Goal: Information Seeking & Learning: Learn about a topic

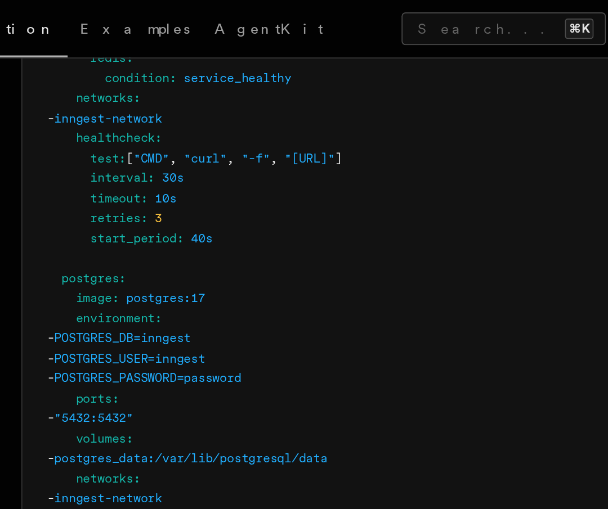
scroll to position [3255, 0]
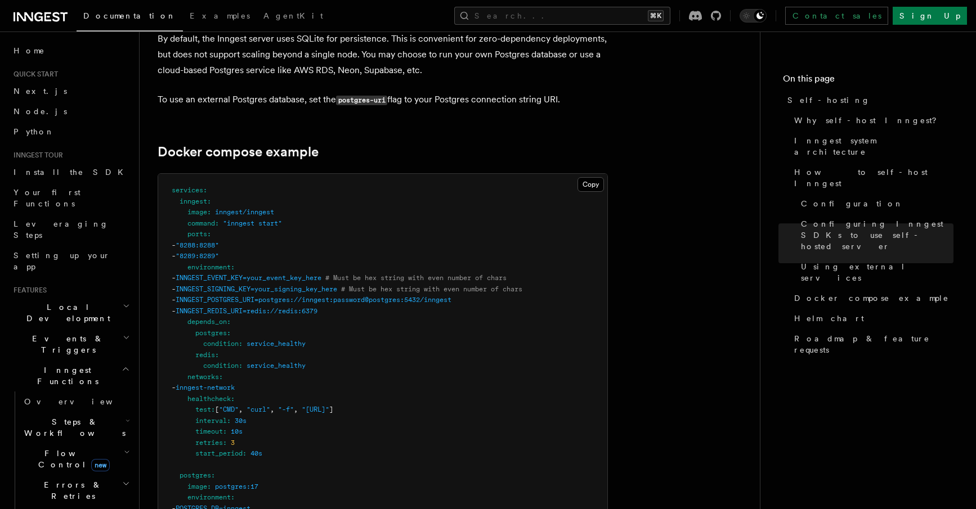
scroll to position [2923, 0]
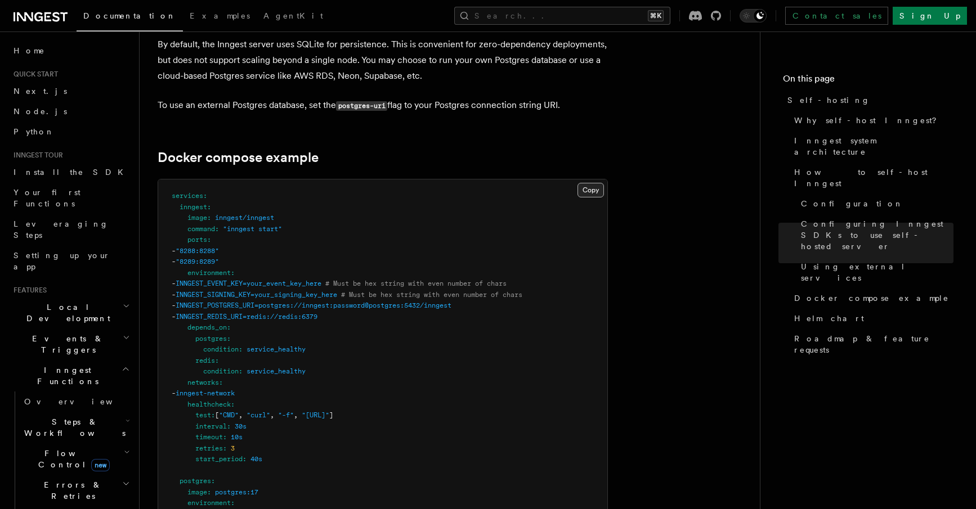
click at [587, 183] on button "Copy Copied" at bounding box center [591, 190] width 26 height 15
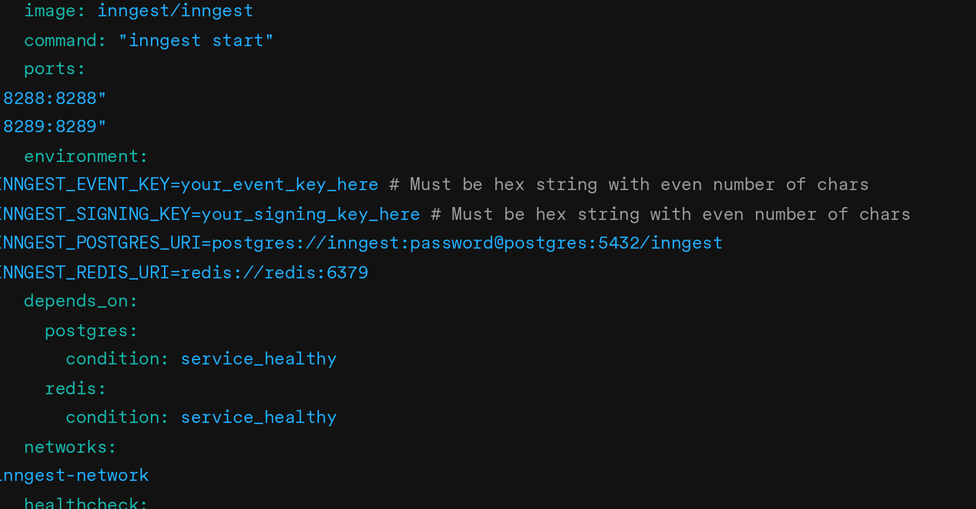
scroll to position [2821, 0]
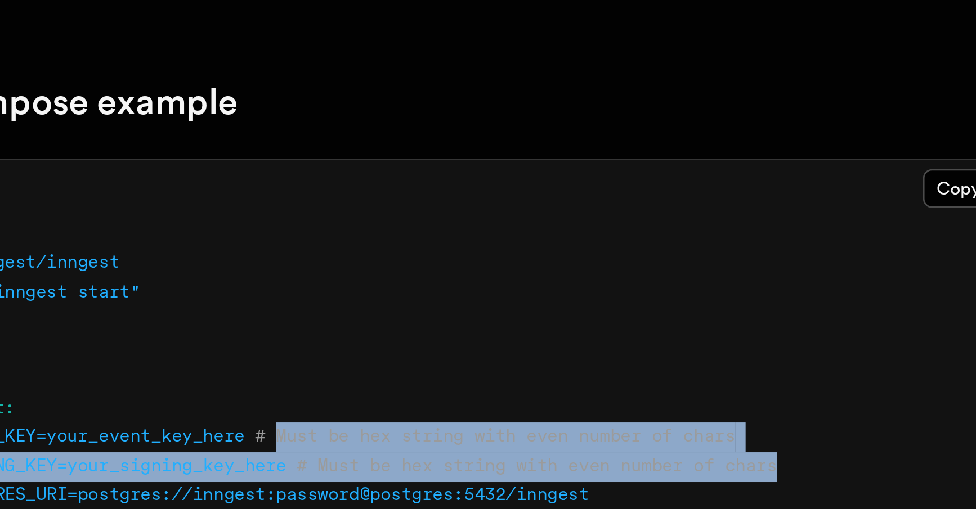
drag, startPoint x: 207, startPoint y: 116, endPoint x: 331, endPoint y: 123, distance: 124.0
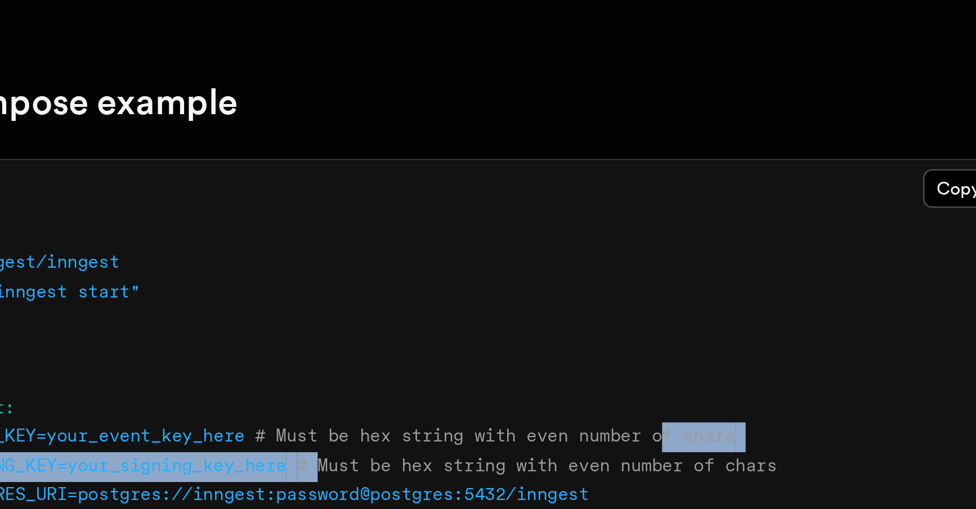
drag, startPoint x: 153, startPoint y: 126, endPoint x: 288, endPoint y: 113, distance: 136.3
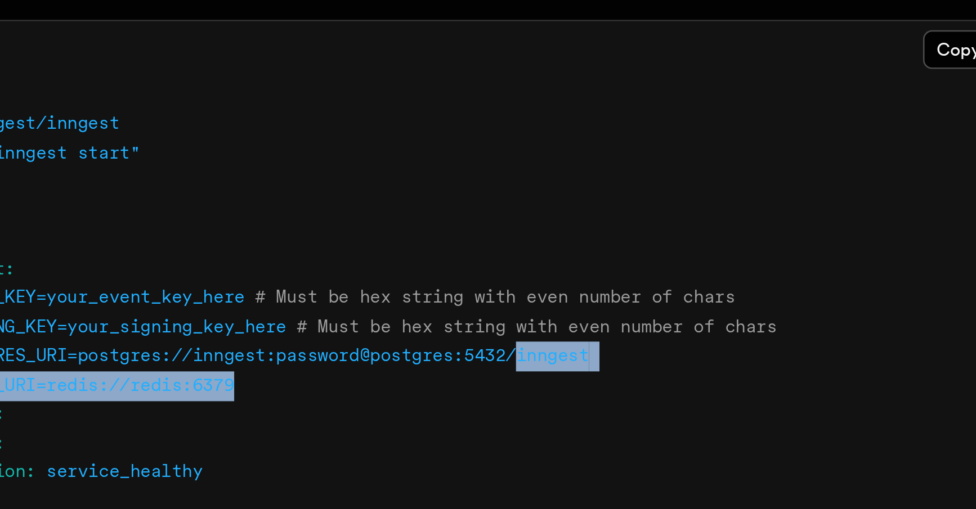
drag, startPoint x: 231, startPoint y: 88, endPoint x: 264, endPoint y: 92, distance: 32.9
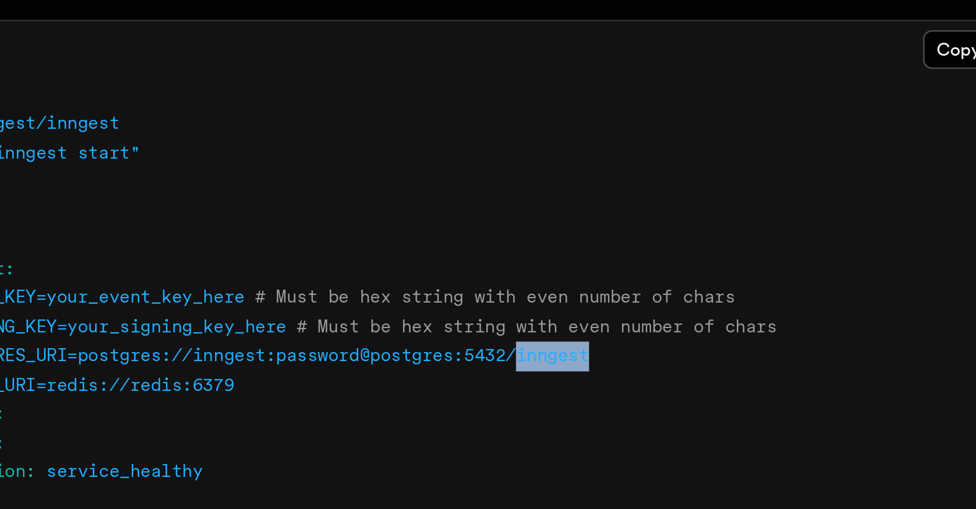
drag, startPoint x: 261, startPoint y: 85, endPoint x: 231, endPoint y: 86, distance: 29.3
copy span "inngest"
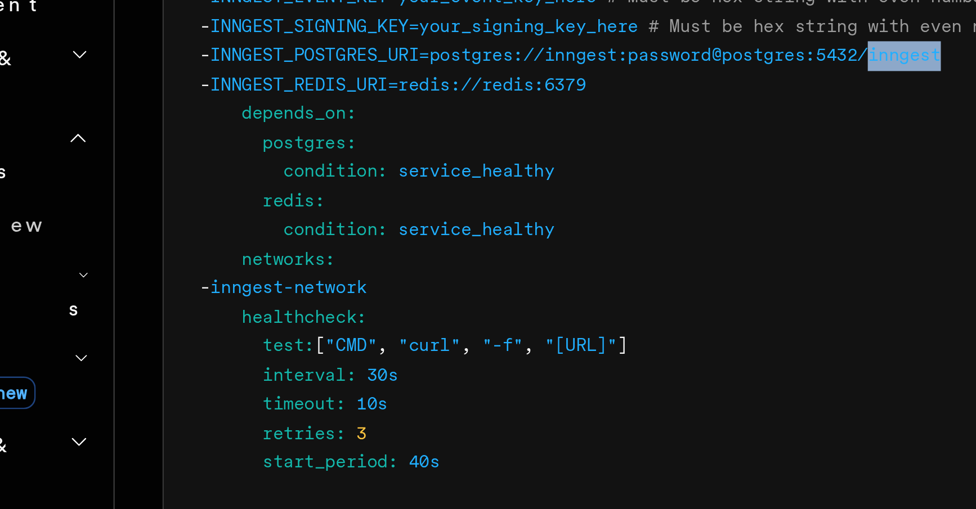
scroll to position [2896, 0]
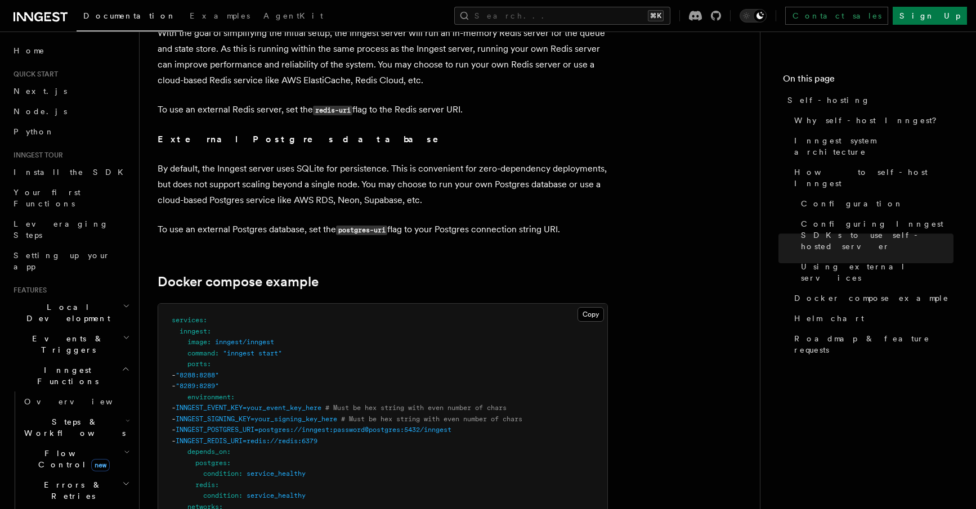
scroll to position [2759, 0]
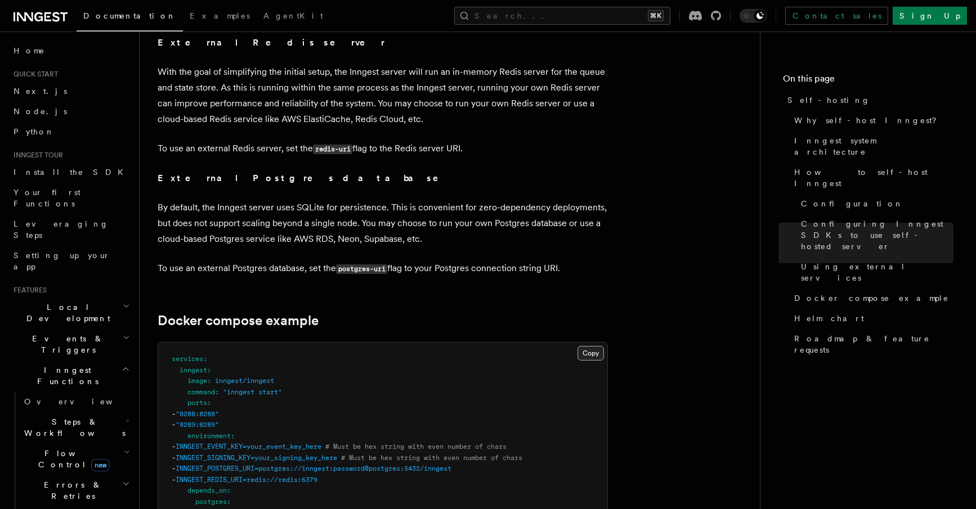
click at [596, 346] on button "Copy Copied" at bounding box center [591, 353] width 26 height 15
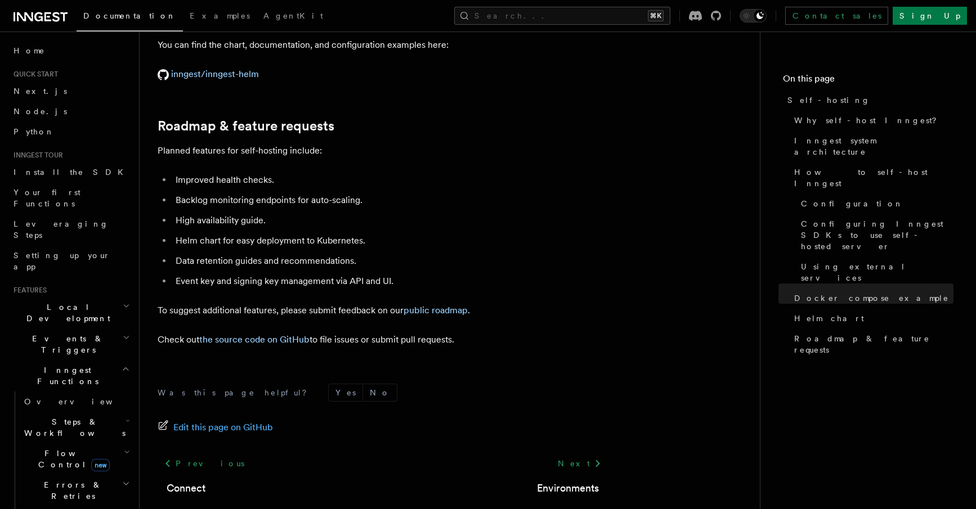
scroll to position [4289, 0]
click at [581, 454] on div "Next Environments" at bounding box center [568, 475] width 80 height 43
click at [576, 481] on link "Environments" at bounding box center [568, 489] width 62 height 16
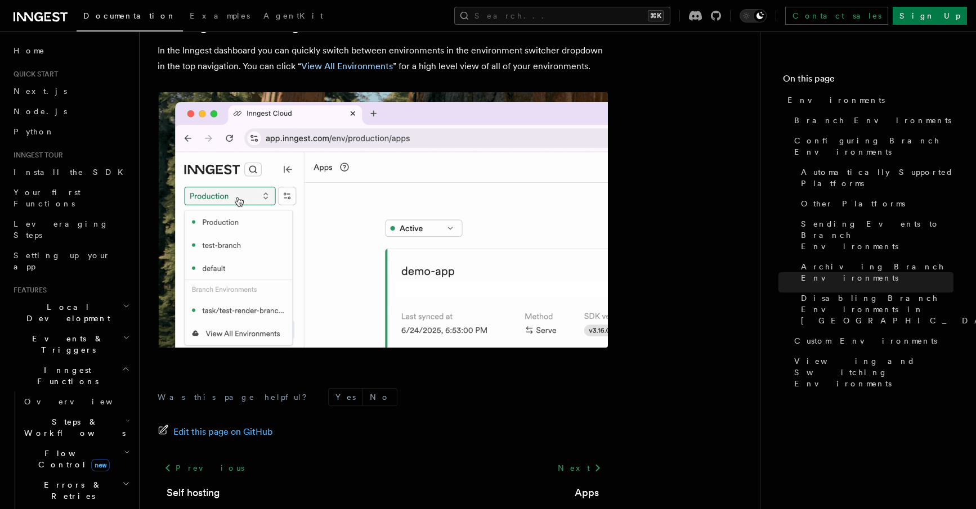
scroll to position [2672, 0]
click at [572, 459] on link "Next" at bounding box center [579, 469] width 57 height 20
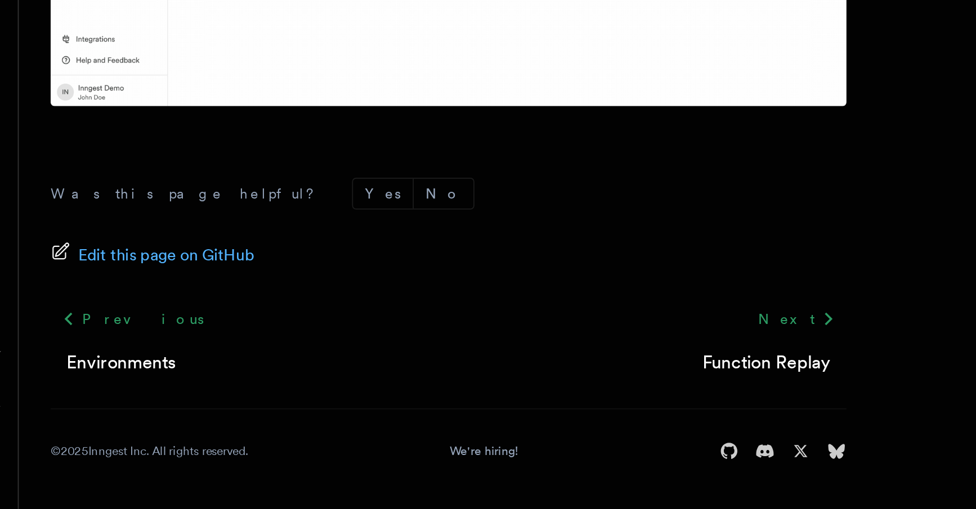
scroll to position [3151, 0]
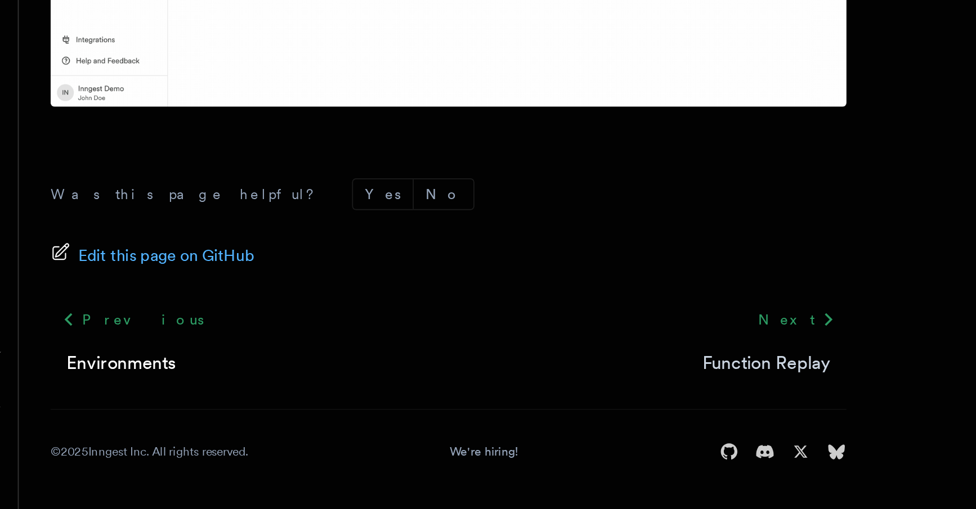
click at [526, 419] on link "Function Replay" at bounding box center [562, 427] width 73 height 16
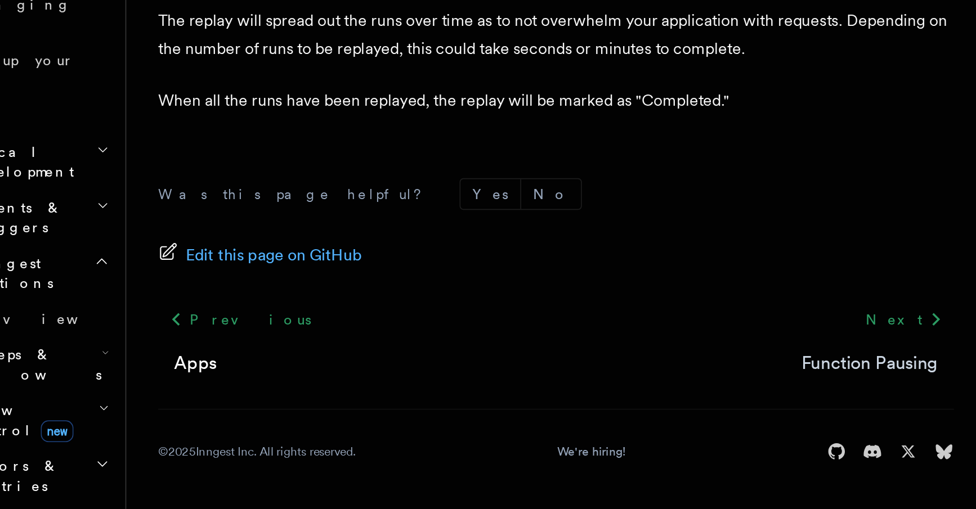
scroll to position [1875, 0]
click at [522, 419] on link "Function Pausing" at bounding box center [560, 427] width 77 height 16
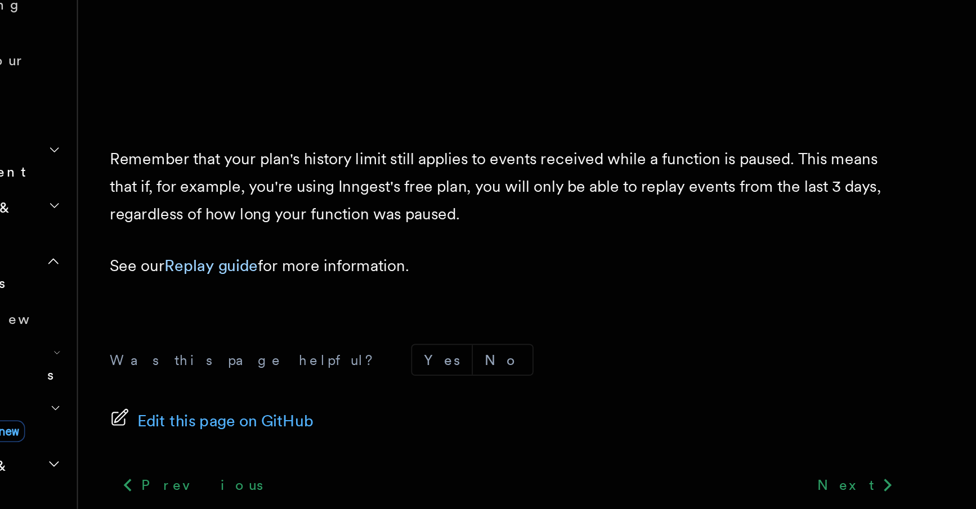
scroll to position [2018, 0]
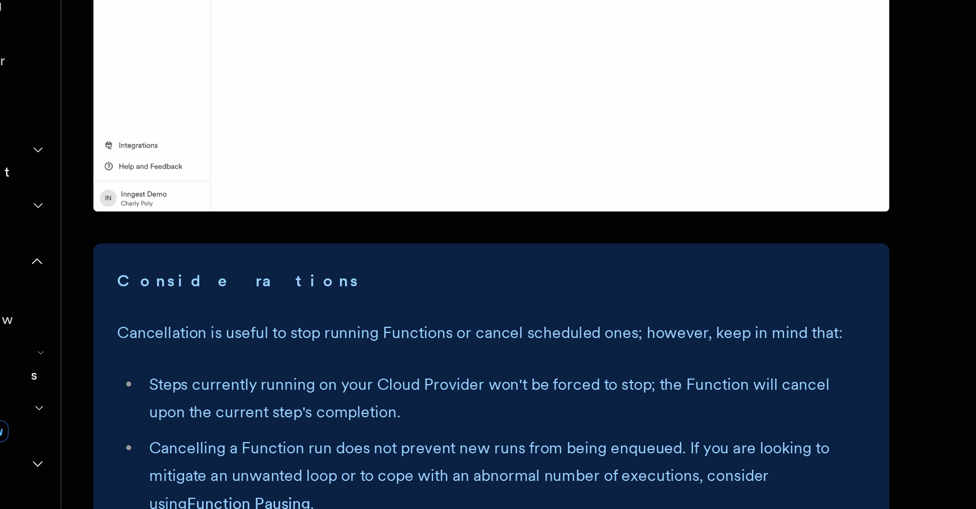
scroll to position [1272, 0]
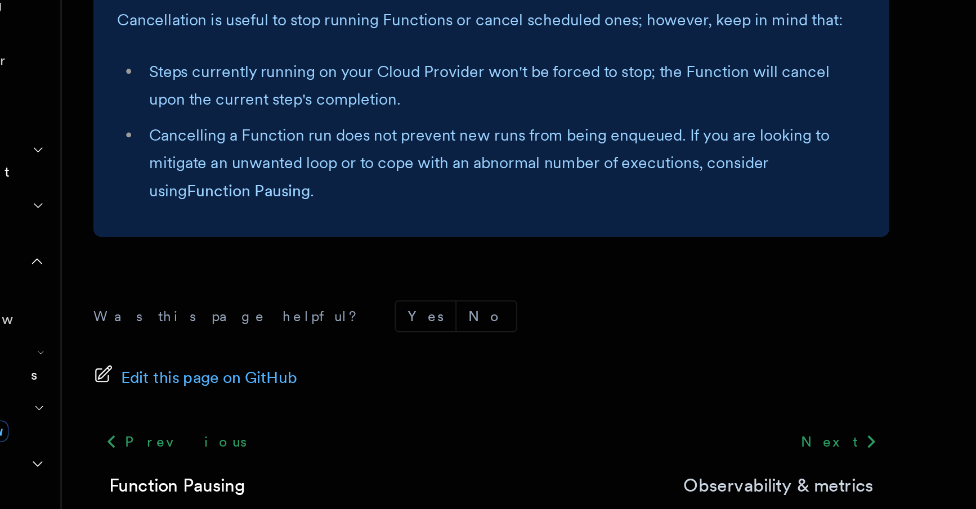
click at [491, 488] on link "Observability & metrics" at bounding box center [545, 496] width 108 height 16
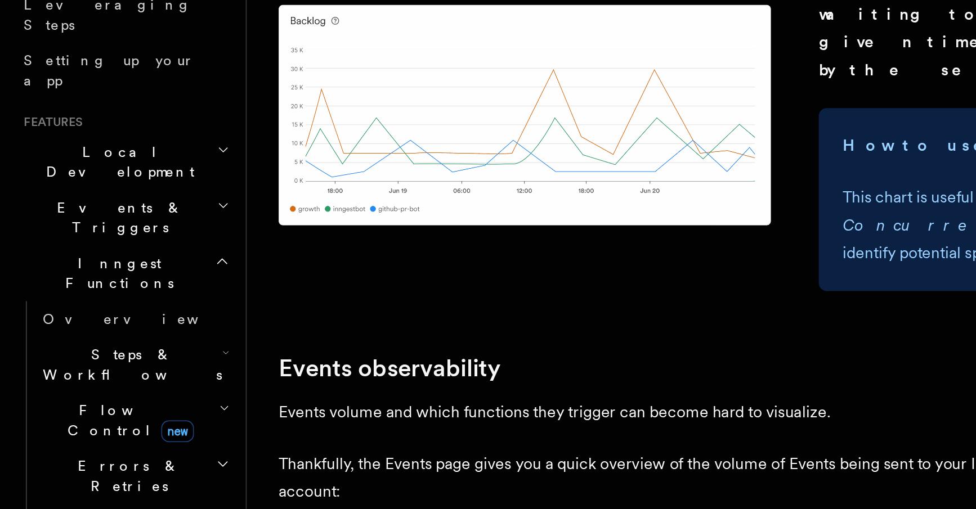
scroll to position [2132, 0]
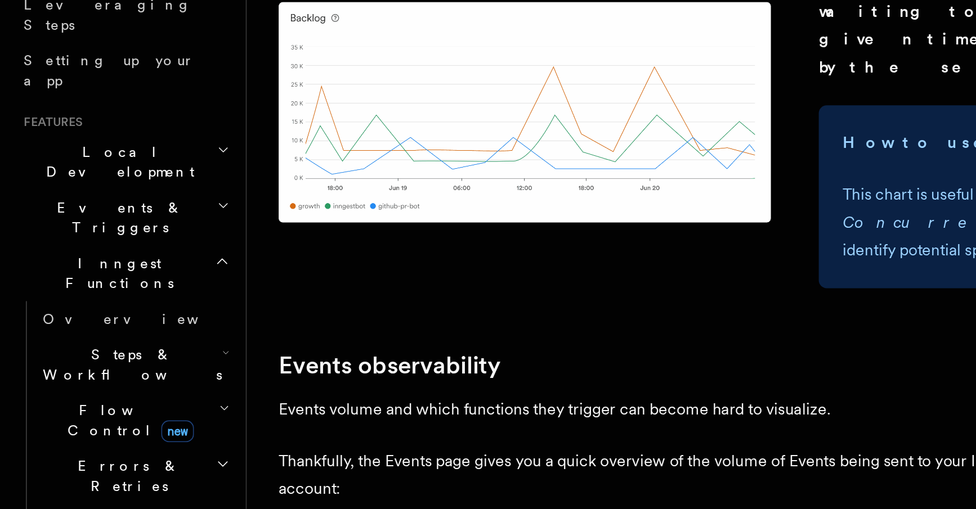
click at [114, 444] on h2 "Flow Control new" at bounding box center [76, 460] width 113 height 32
click at [85, 495] on link "[PERSON_NAME] new" at bounding box center [81, 506] width 102 height 23
